Goal: Information Seeking & Learning: Learn about a topic

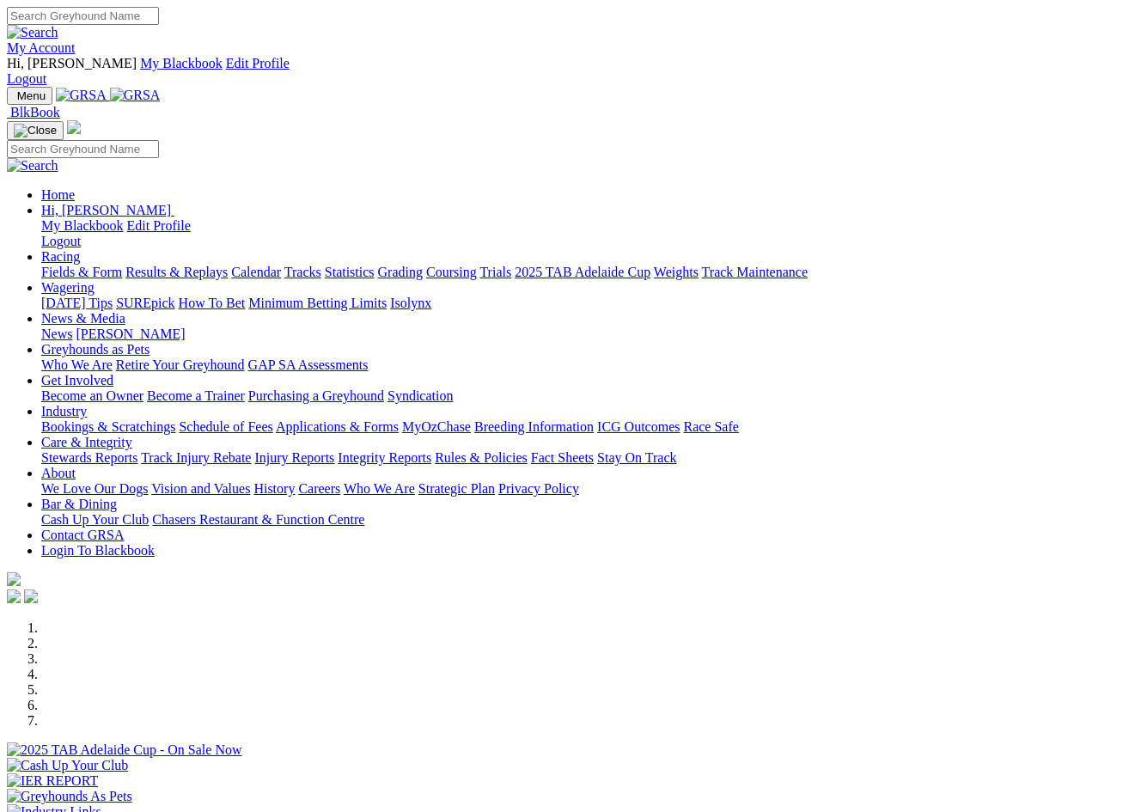
scroll to position [266, 0]
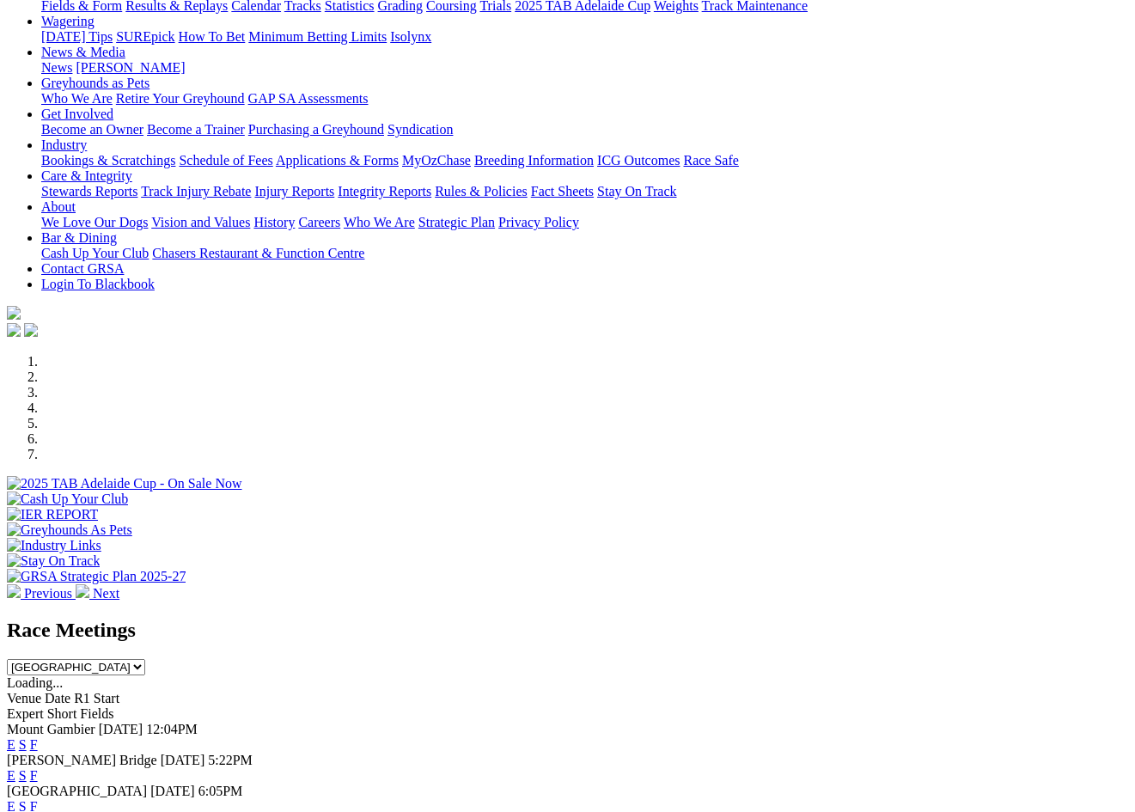
click at [38, 768] on link "F" at bounding box center [34, 775] width 8 height 15
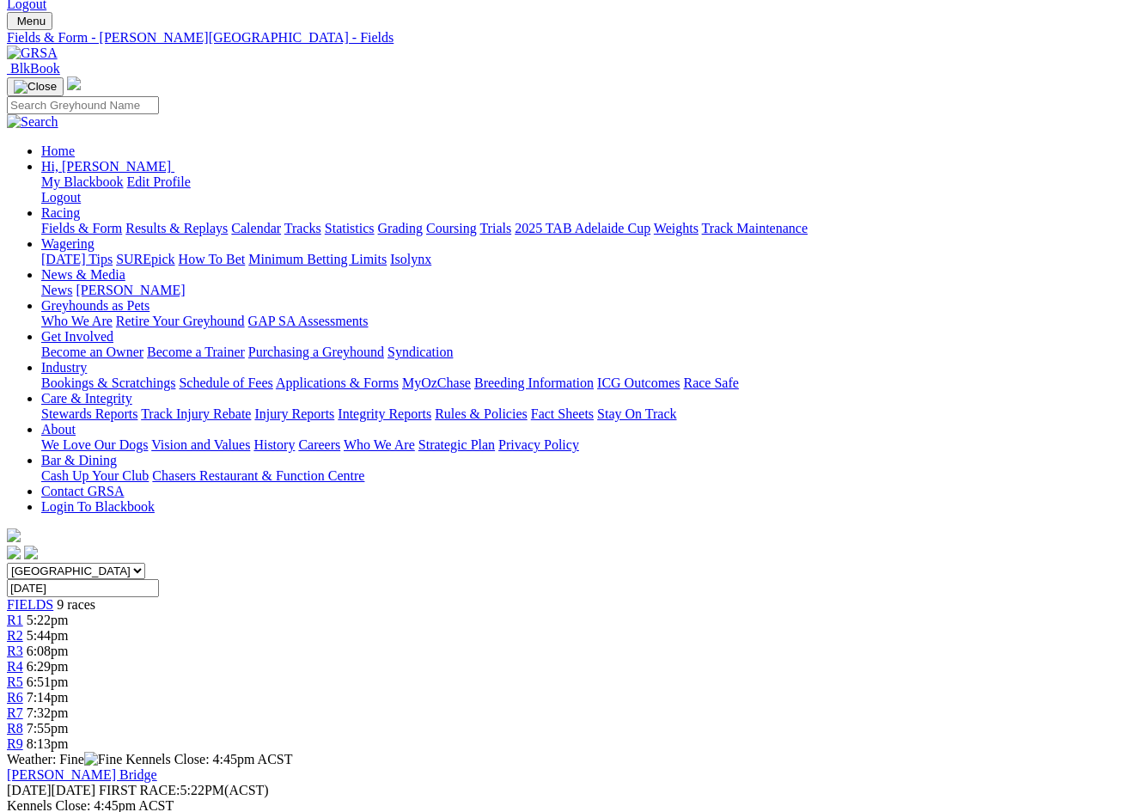
scroll to position [100, 0]
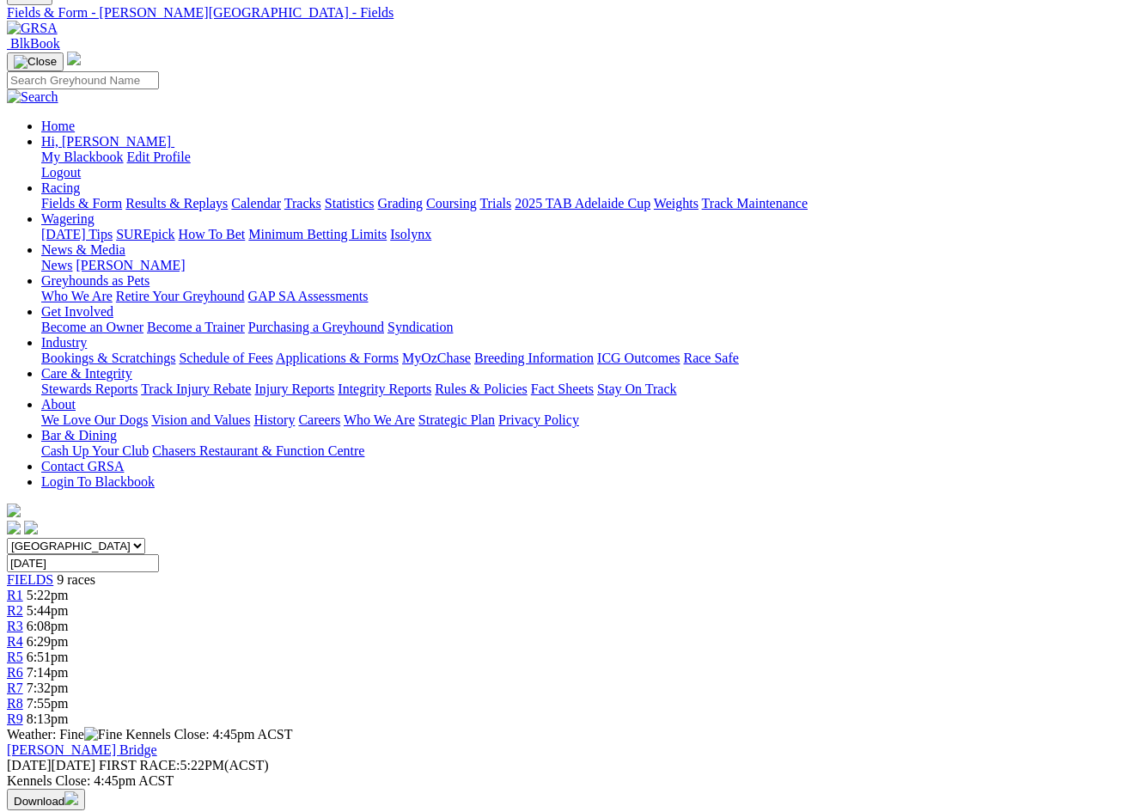
click at [23, 603] on span "R2" at bounding box center [15, 610] width 16 height 15
